Goal: Information Seeking & Learning: Learn about a topic

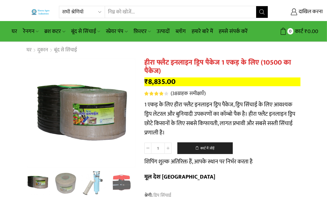
click at [152, 11] on input "खोज इनपुट" at bounding box center [180, 12] width 151 height 12
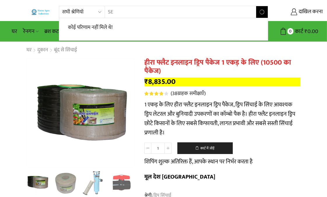
type input "S"
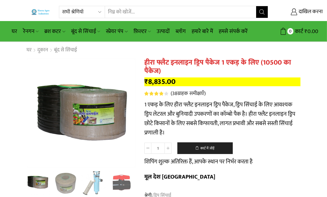
click at [138, 7] on input "खोज इनपुट" at bounding box center [177, 12] width 144 height 12
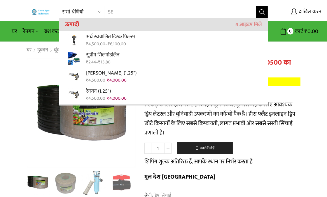
type input "S"
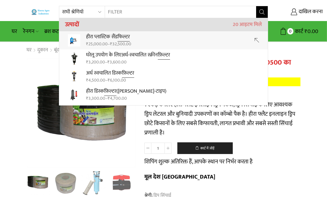
click at [120, 39] on font "फिल्टर" at bounding box center [123, 36] width 12 height 9
type input "Heera Plastic Sand Filter"
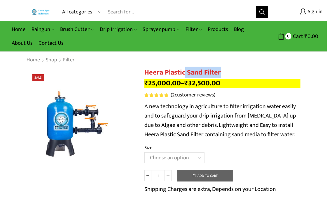
drag, startPoint x: 223, startPoint y: 72, endPoint x: 185, endPoint y: 72, distance: 37.9
click at [185, 72] on h1 "Heera Plastic Sand Filter" at bounding box center [222, 72] width 156 height 8
copy h1 "Sand Filter"
click at [133, 8] on input "Search input" at bounding box center [180, 12] width 151 height 12
paste input "Sand Filter"
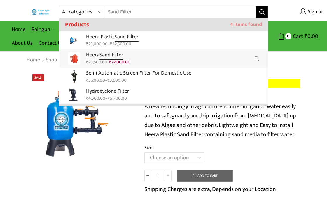
click at [129, 62] on bdi "₹ 22,000.00" at bounding box center [119, 61] width 21 height 7
type input "Heera Sand Filter"
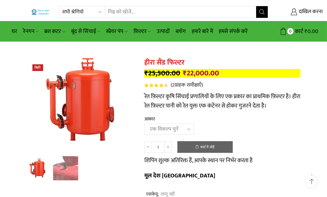
scroll to position [32, 0]
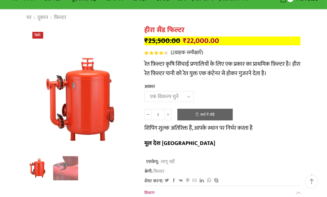
click at [184, 97] on select "एक विकल्प चुनें 3.0''x 45 एम3." at bounding box center [169, 96] width 50 height 11
select select "3-0x-45-m3"
click at [144, 92] on select "एक विकल्प चुनें 3.0''x 45 एम3." at bounding box center [169, 96] width 50 height 11
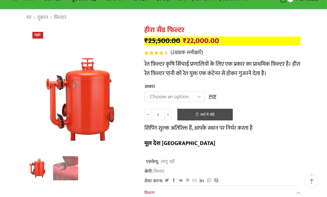
scroll to position [65, 0]
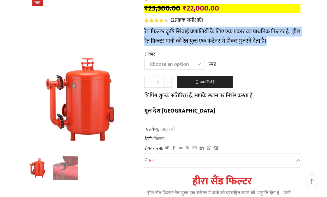
drag, startPoint x: 140, startPoint y: 26, endPoint x: 287, endPoint y: 36, distance: 147.6
copy font "रेत फ़िल्टर कृषि सिंचाई प्रणालियों के लिए एक प्रकार का प्राथमिक फ़िल्टर है। हीर…"
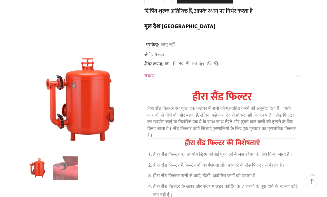
scroll to position [194, 0]
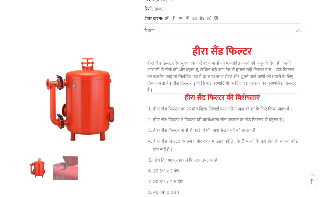
drag, startPoint x: 146, startPoint y: 45, endPoint x: 290, endPoint y: 73, distance: 146.7
click at [290, 73] on div "हीरा सैंड फिल्टर हीरा सैंड फ़िल्टर रेत युक्त एक कंटेनर में पानी को प्रवाहित करन…" at bounding box center [222, 179] width 156 height 274
copy font "हीरा सैंड फ़िल्टर रेत युक्त एक कंटेनर में पानी को प्रवाहित करने की अनुमति देता …"
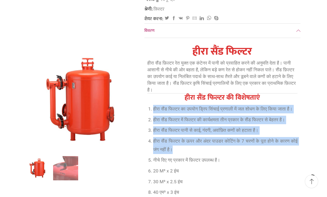
drag, startPoint x: 148, startPoint y: 91, endPoint x: 228, endPoint y: 146, distance: 97.4
click at [228, 146] on ol "हीरा सैंड फिल्टर का उपयोग ड्रिप सिंचाई प्रणाली में जल शोधन के लिए किया जाता है।…" at bounding box center [222, 156] width 150 height 102
copy ol "हीरा सैंड फिल्टर का उपयोग ड्रिप सिंचाई प्रणाली में जल शोधन के लिए किया जाता है।…"
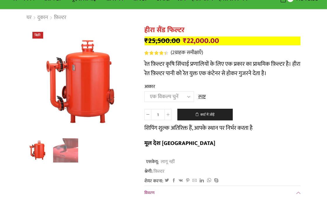
scroll to position [0, 0]
